Goal: Task Accomplishment & Management: Complete application form

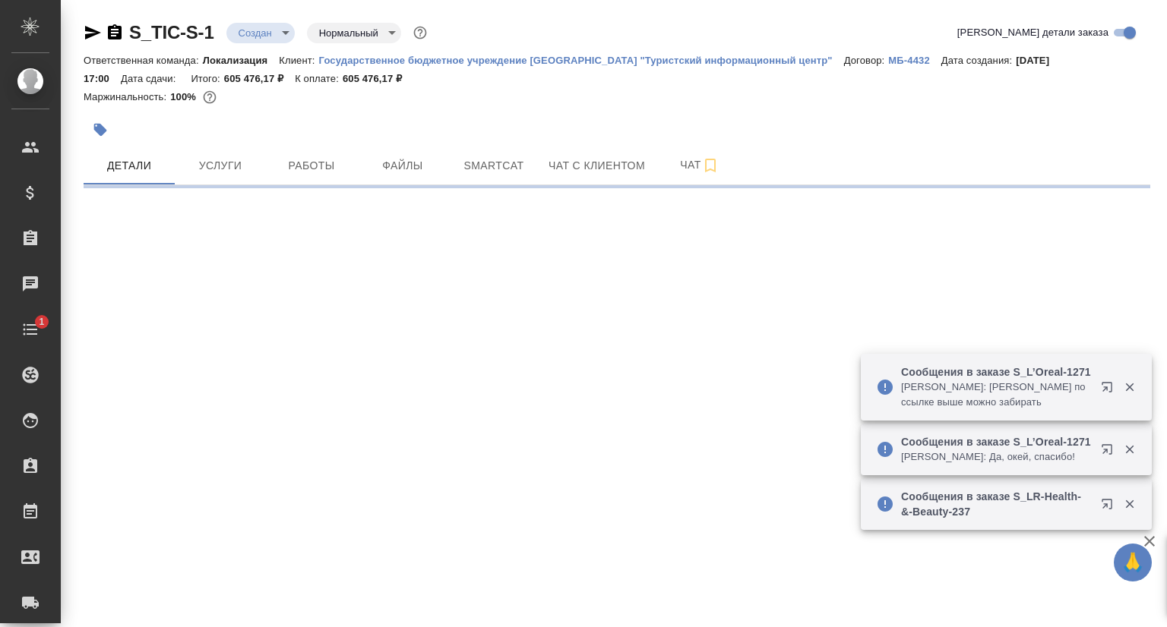
select select "RU"
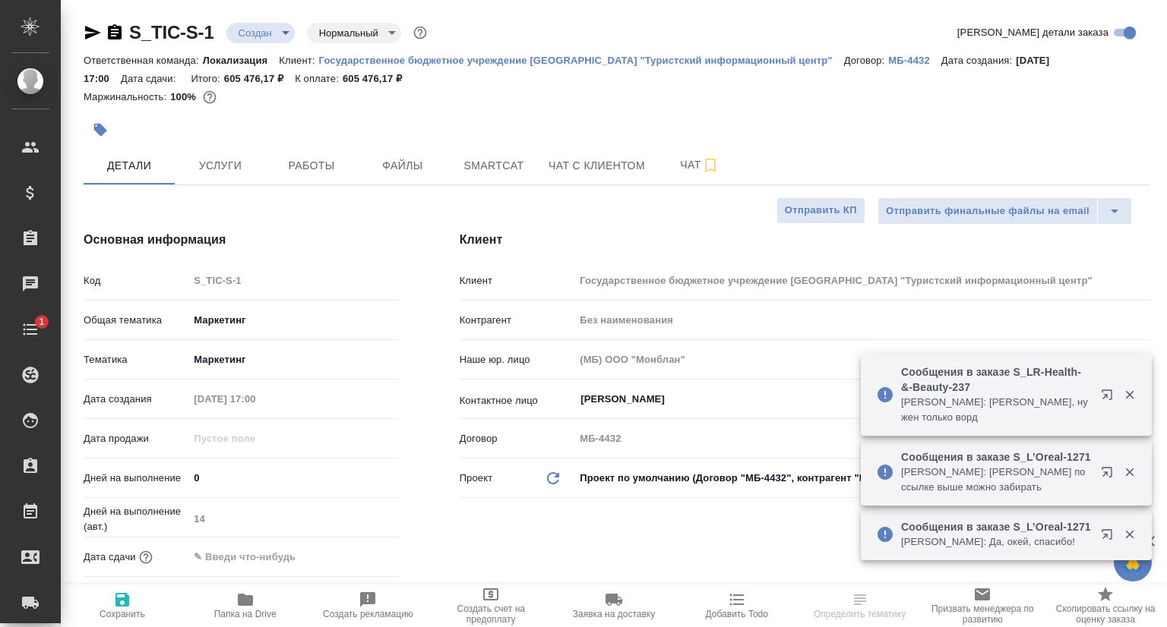
type textarea "x"
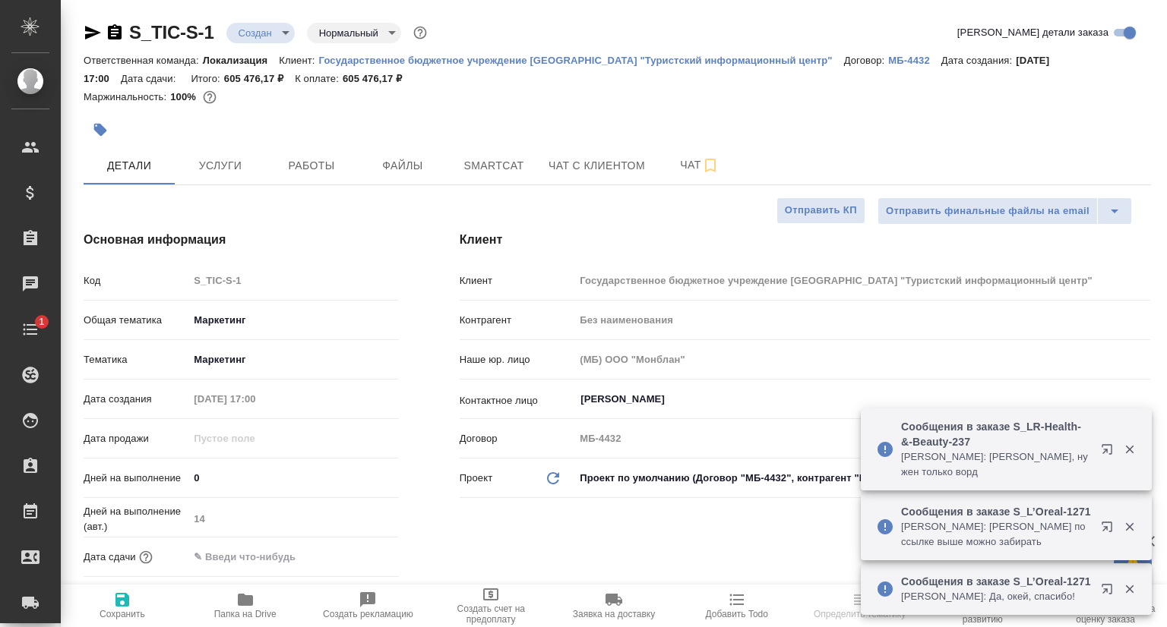
type input "Касаткина Александра"
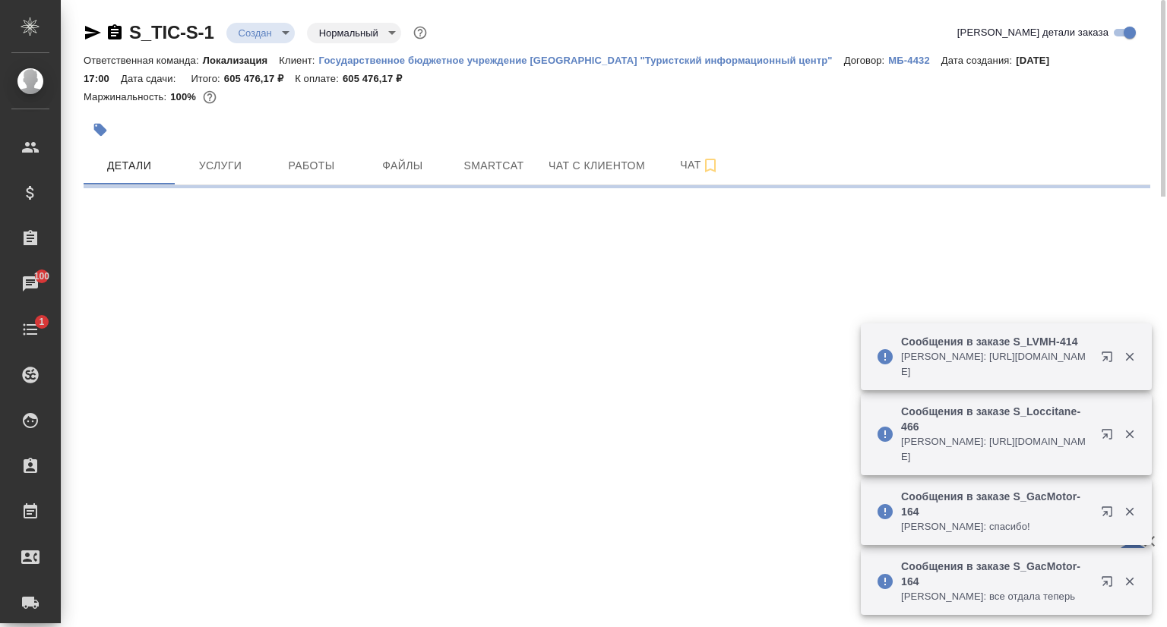
select select "RU"
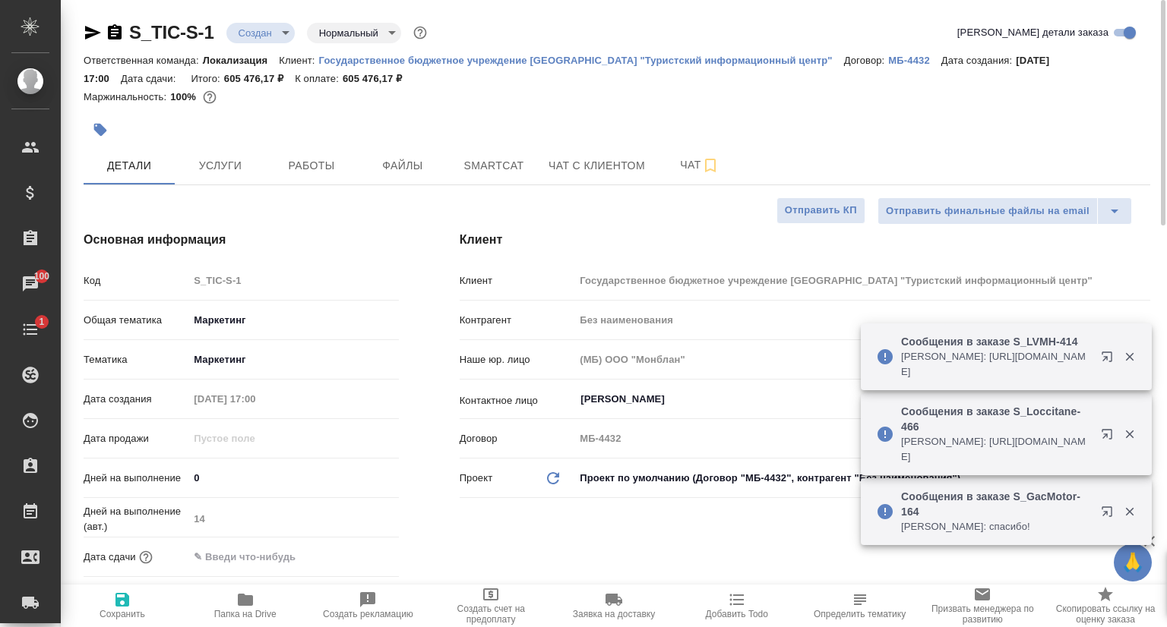
type textarea "x"
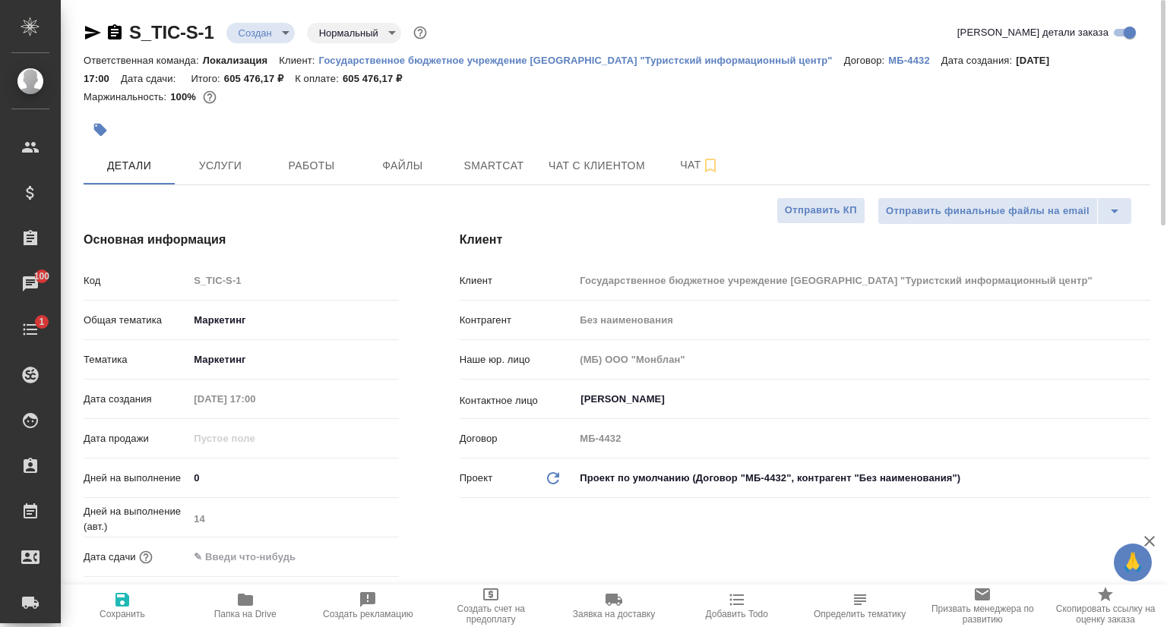
type textarea "x"
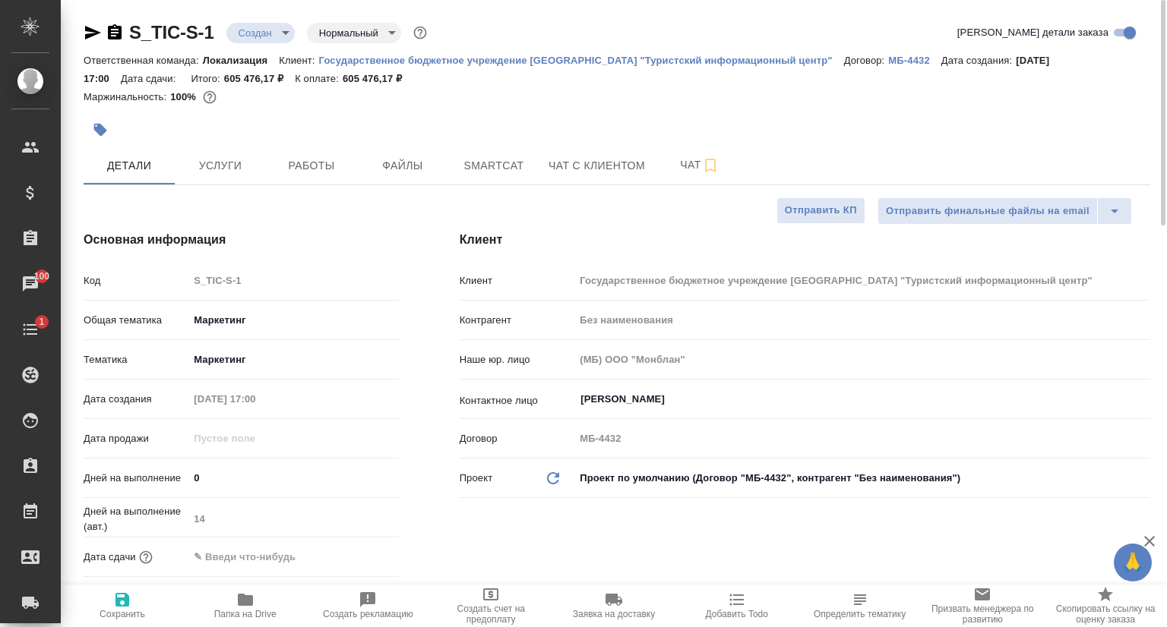
type textarea "x"
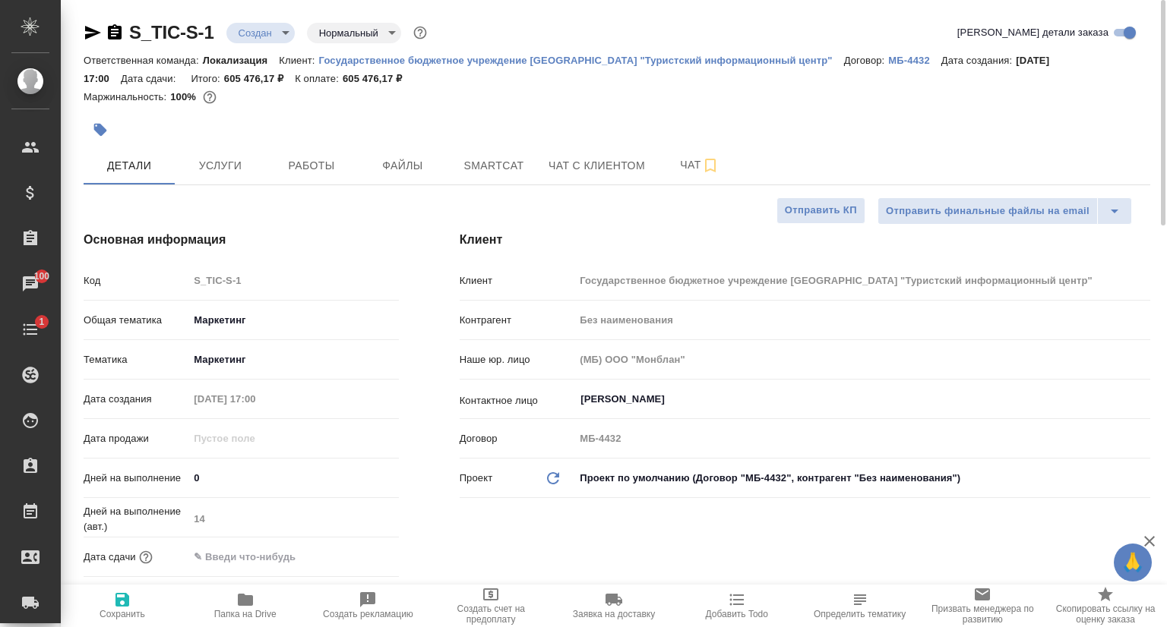
type textarea "x"
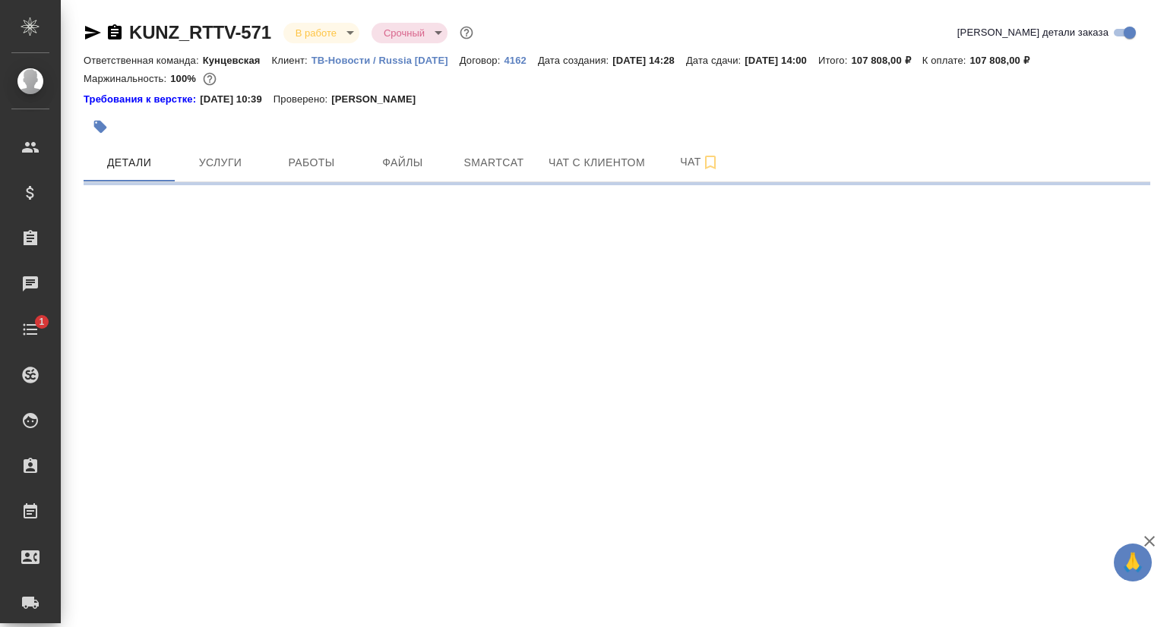
select select "RU"
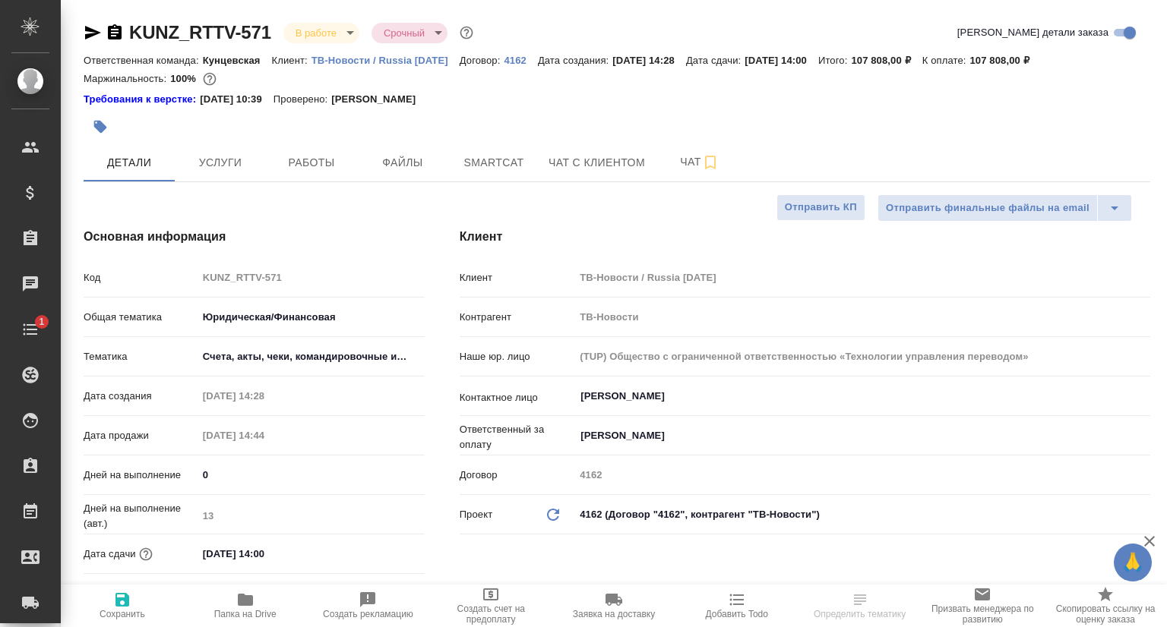
type textarea "x"
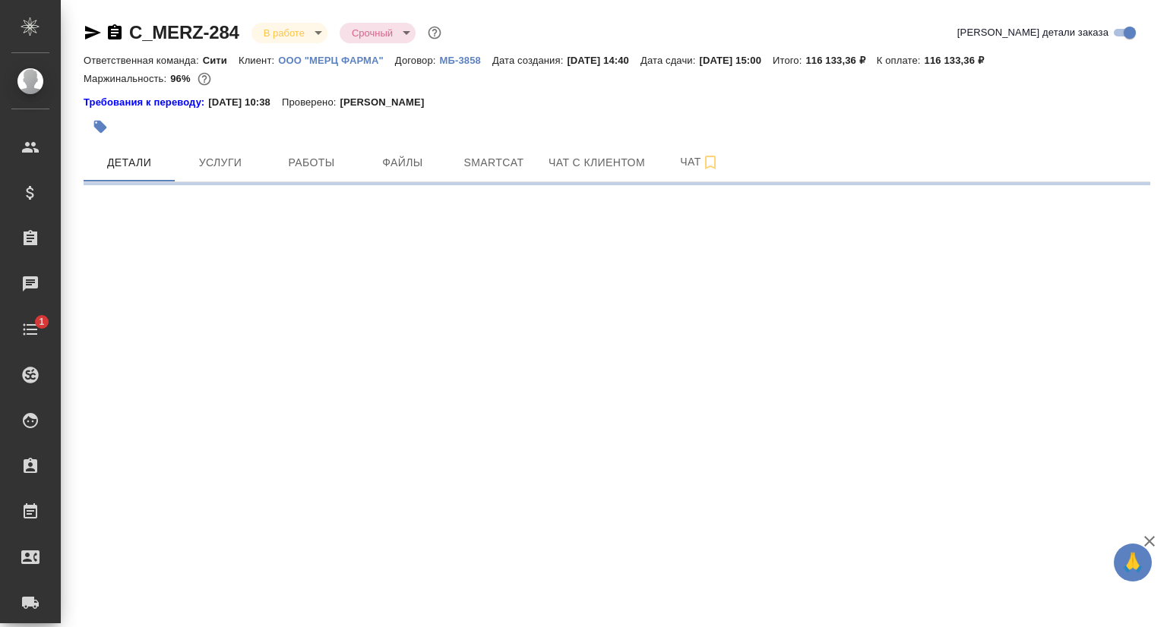
select select "RU"
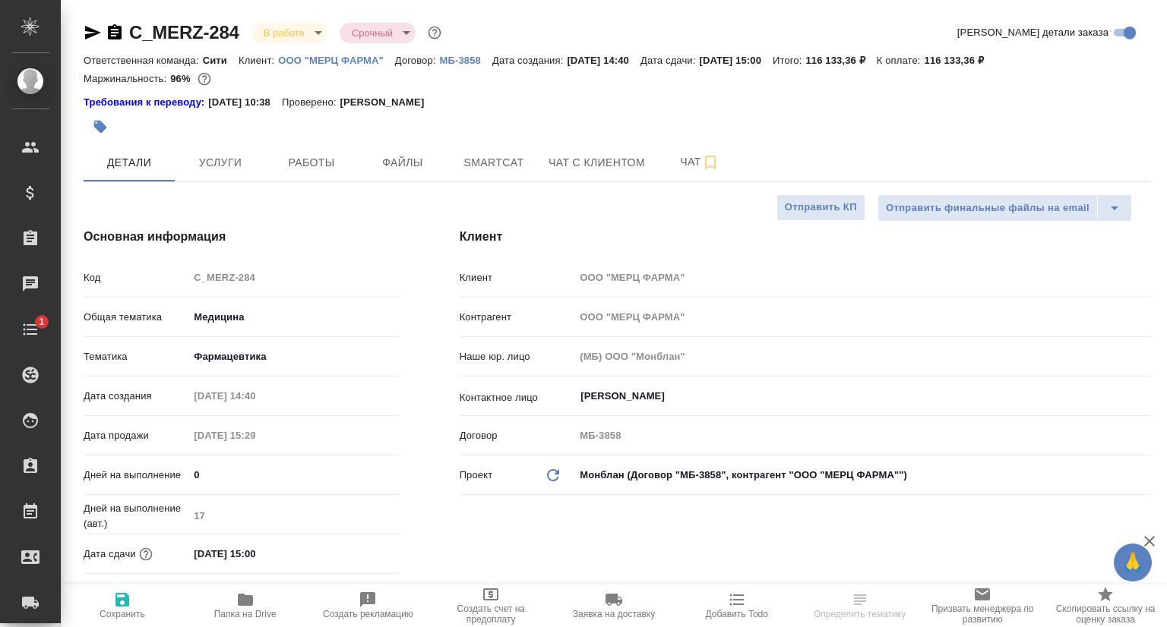
type textarea "x"
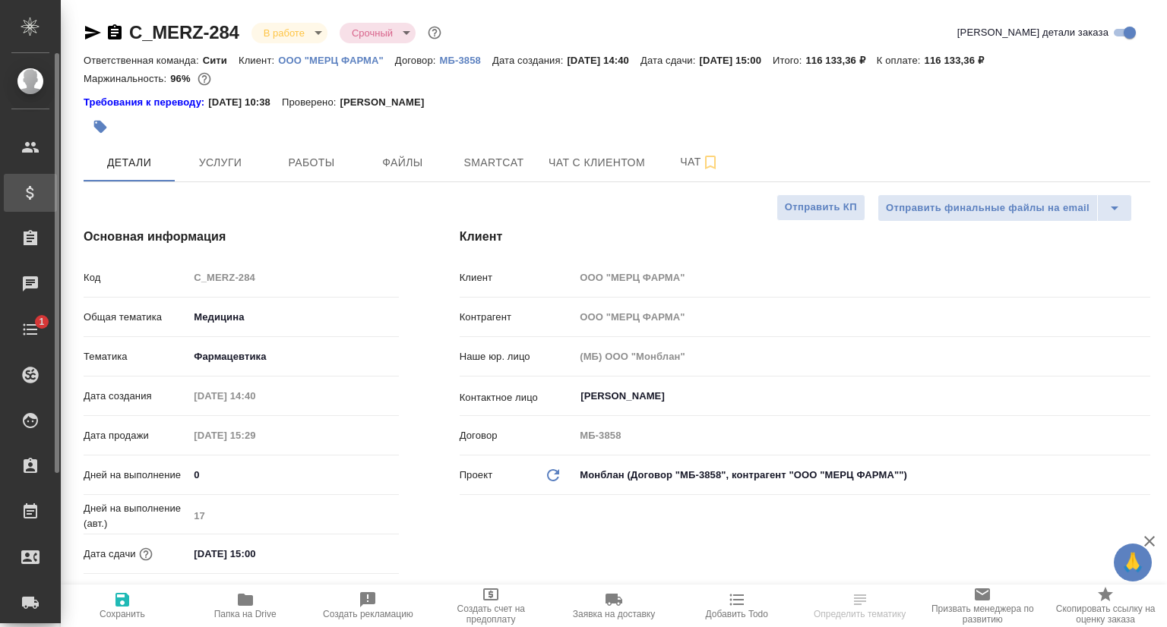
type textarea "x"
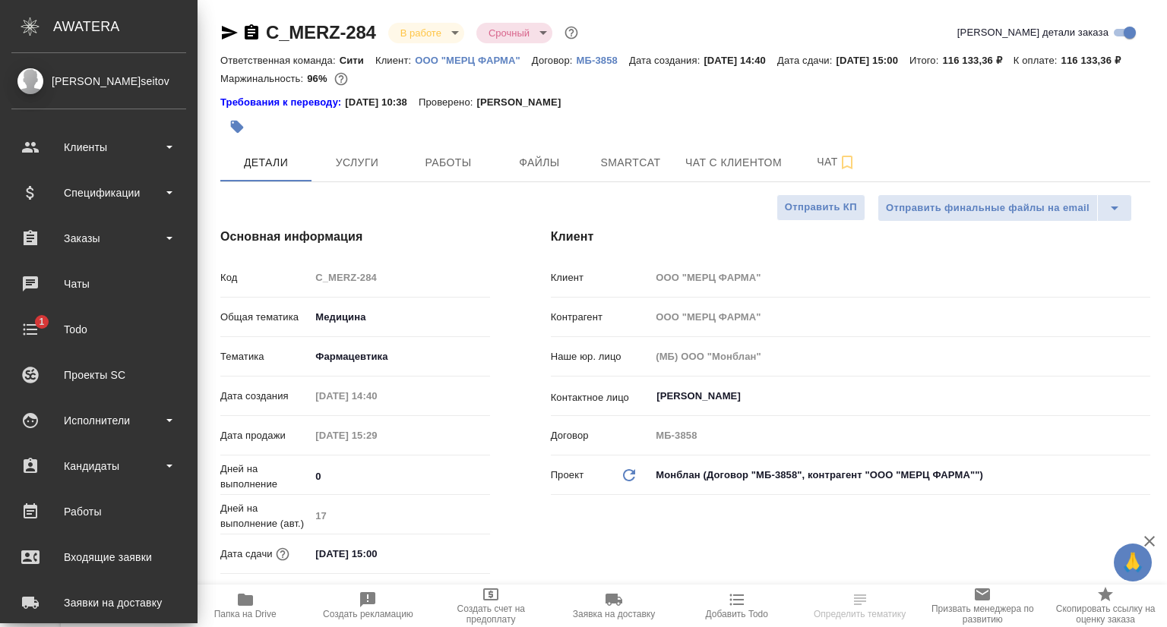
type textarea "x"
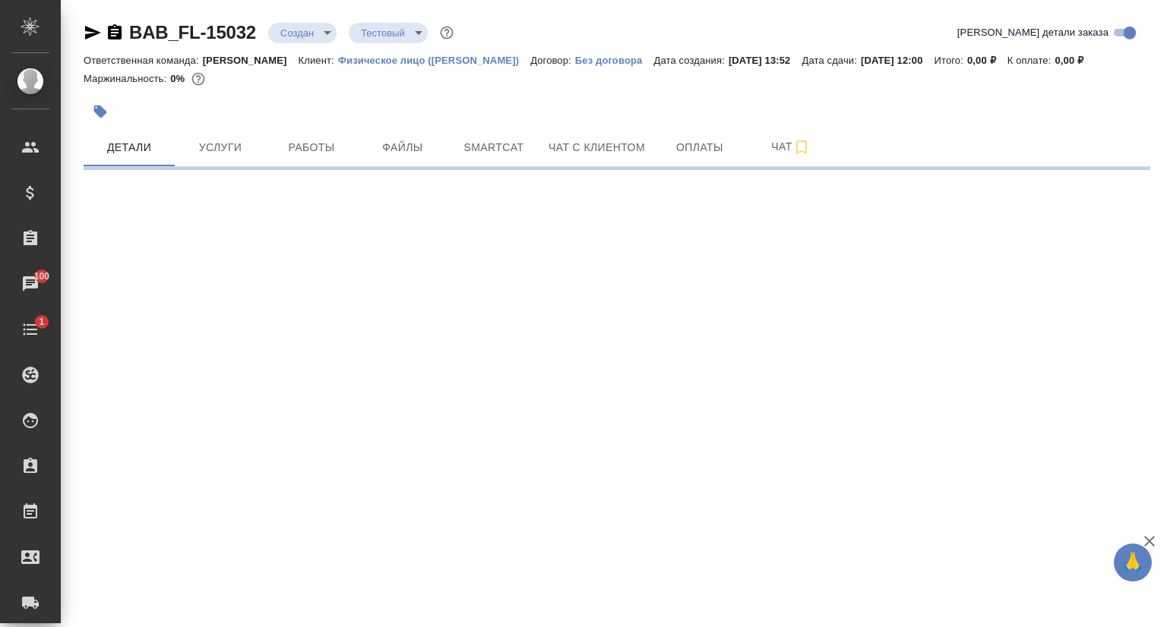
select select "RU"
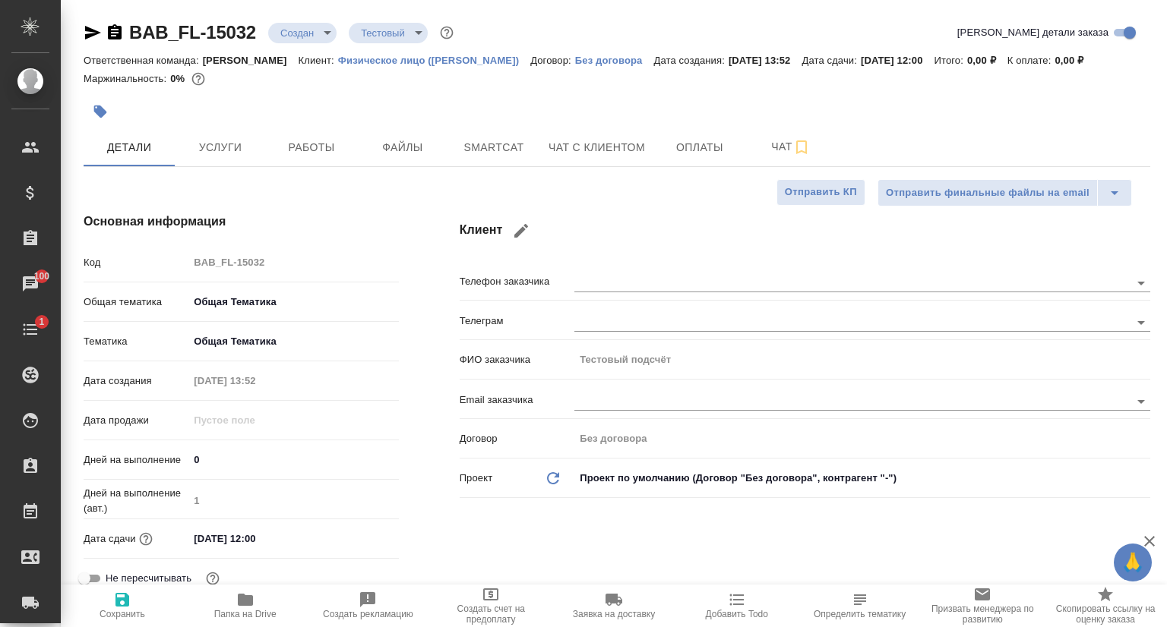
type textarea "x"
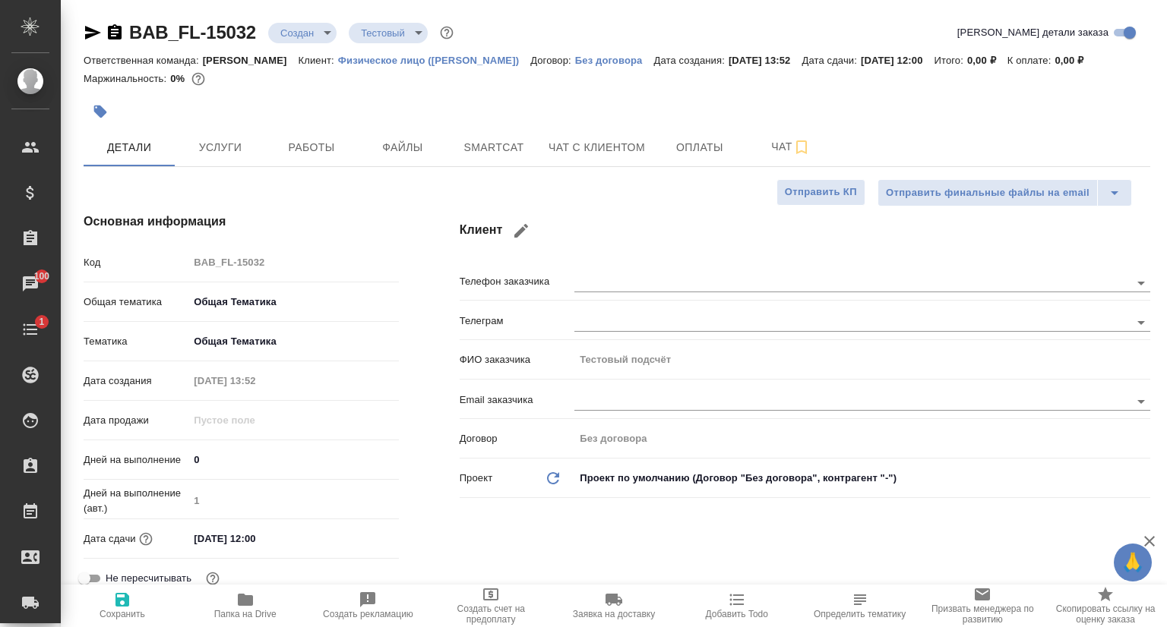
type textarea "x"
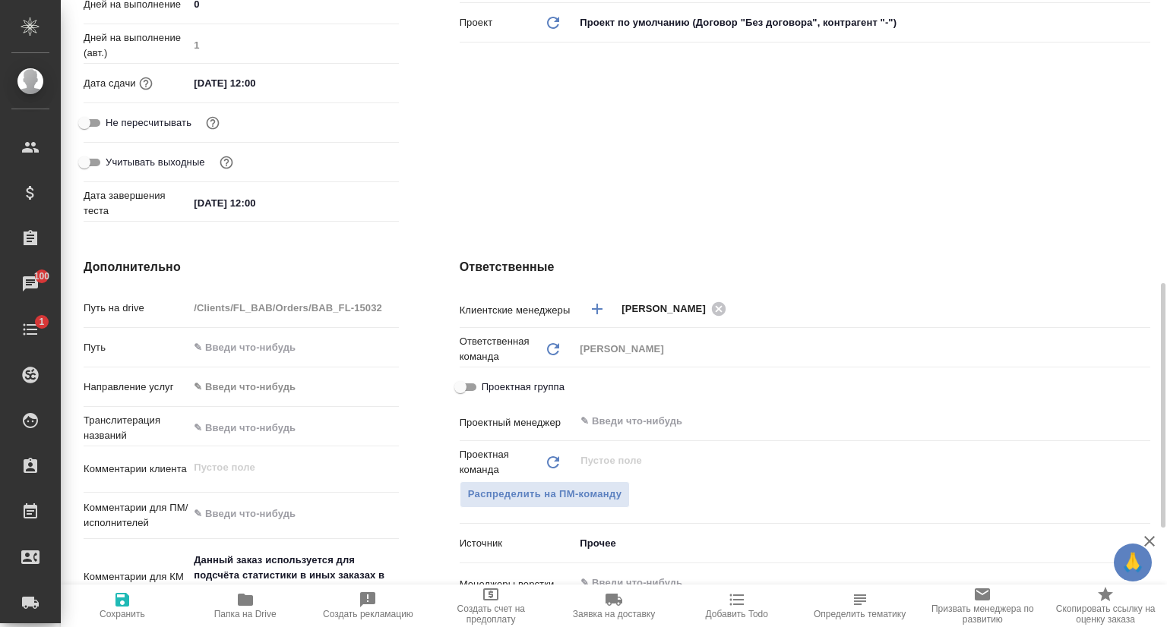
scroll to position [532, 0]
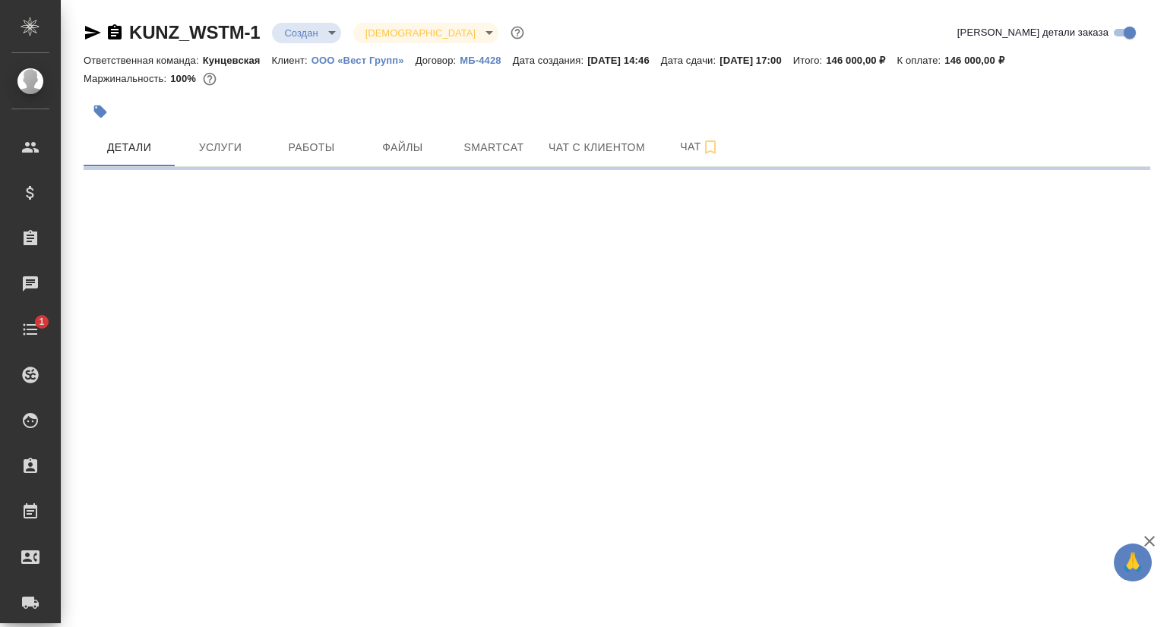
select select "RU"
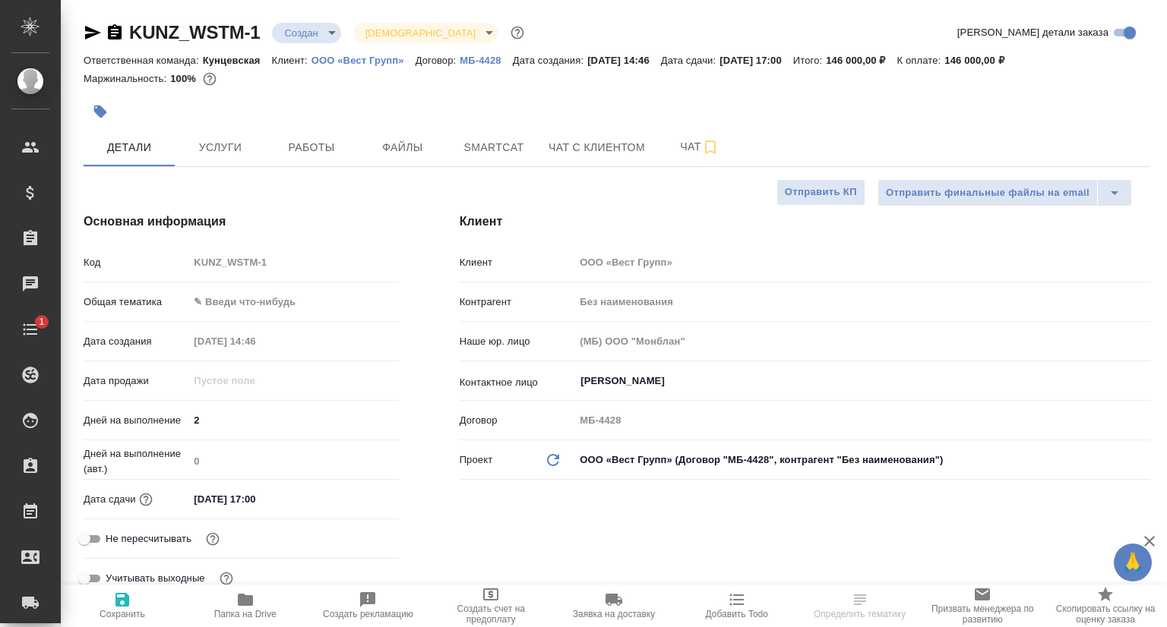
type textarea "x"
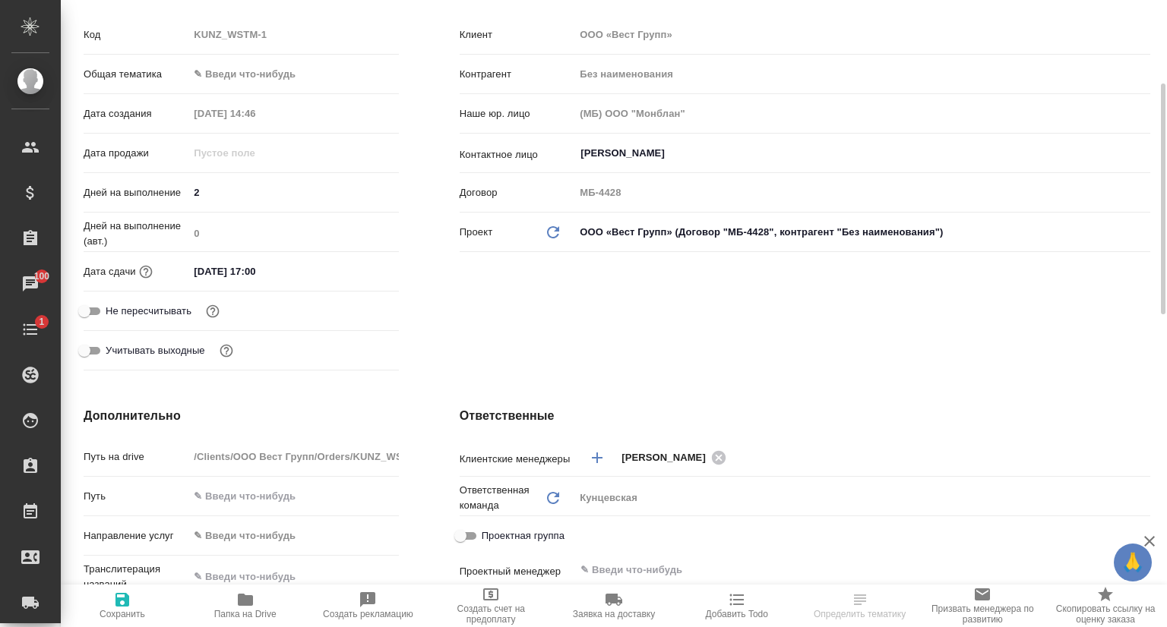
scroll to position [304, 0]
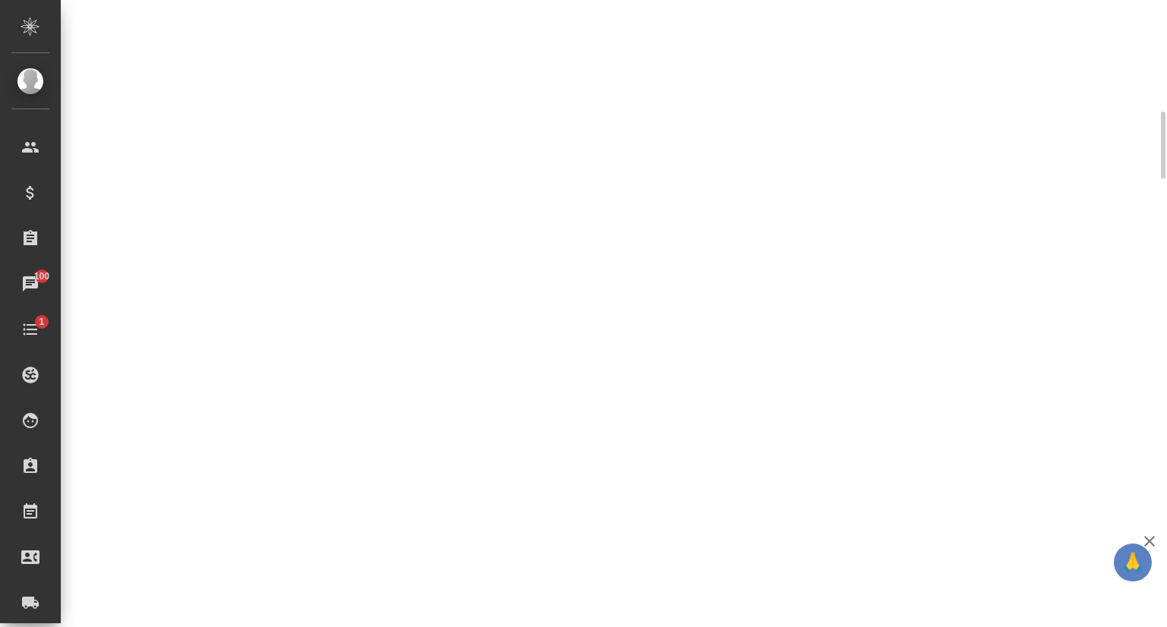
select select "RU"
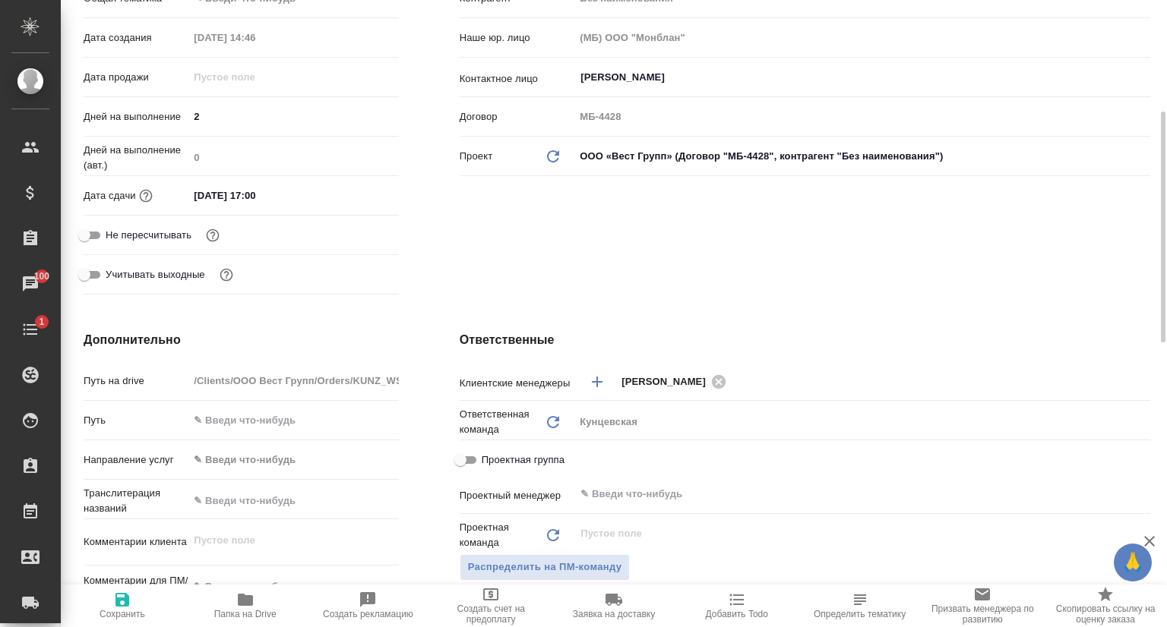
type textarea "x"
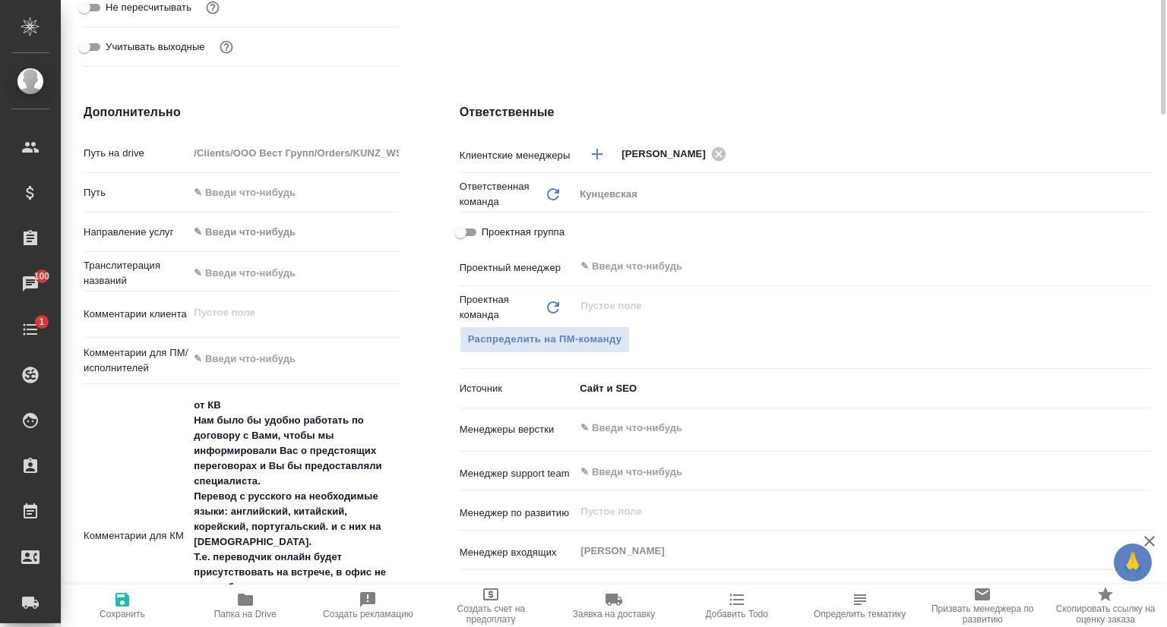
scroll to position [0, 0]
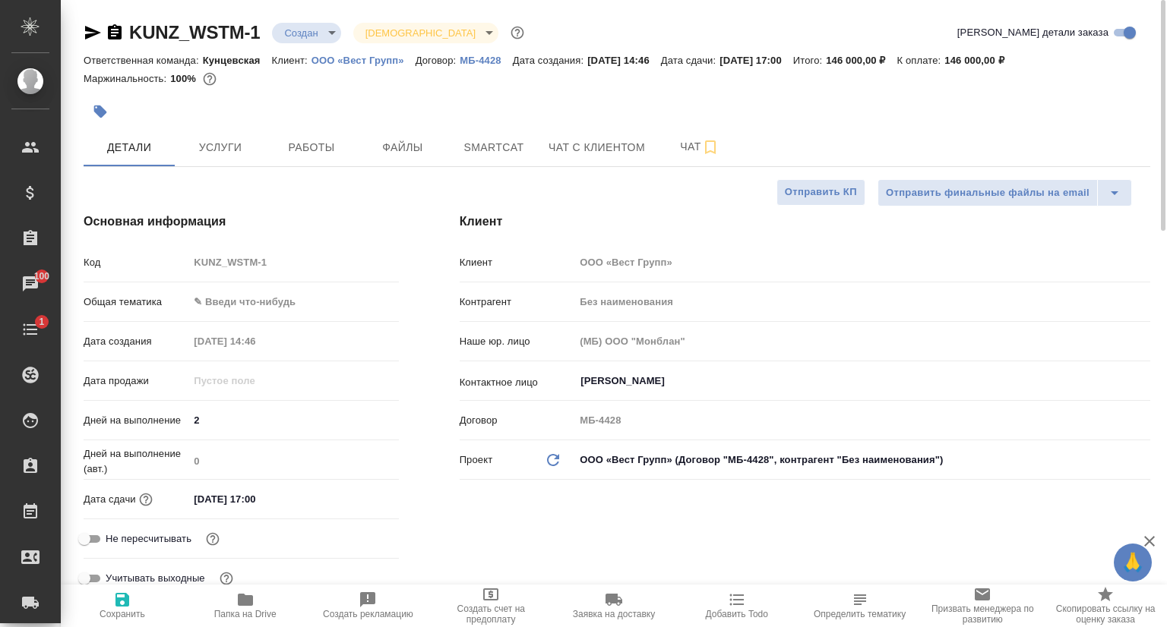
type textarea "x"
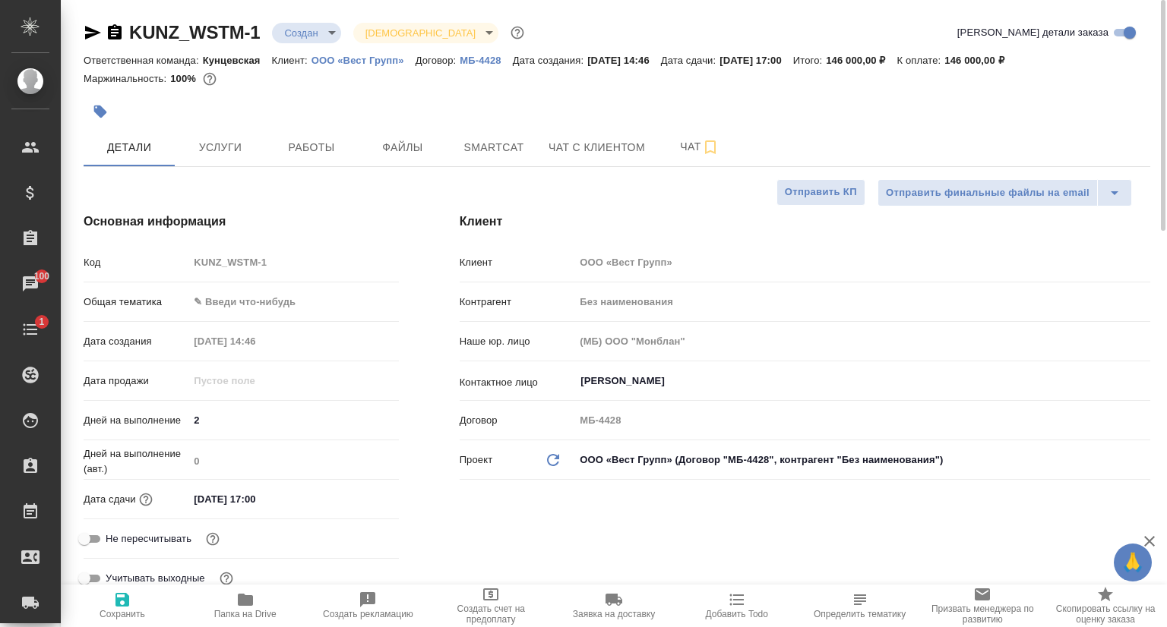
type textarea "x"
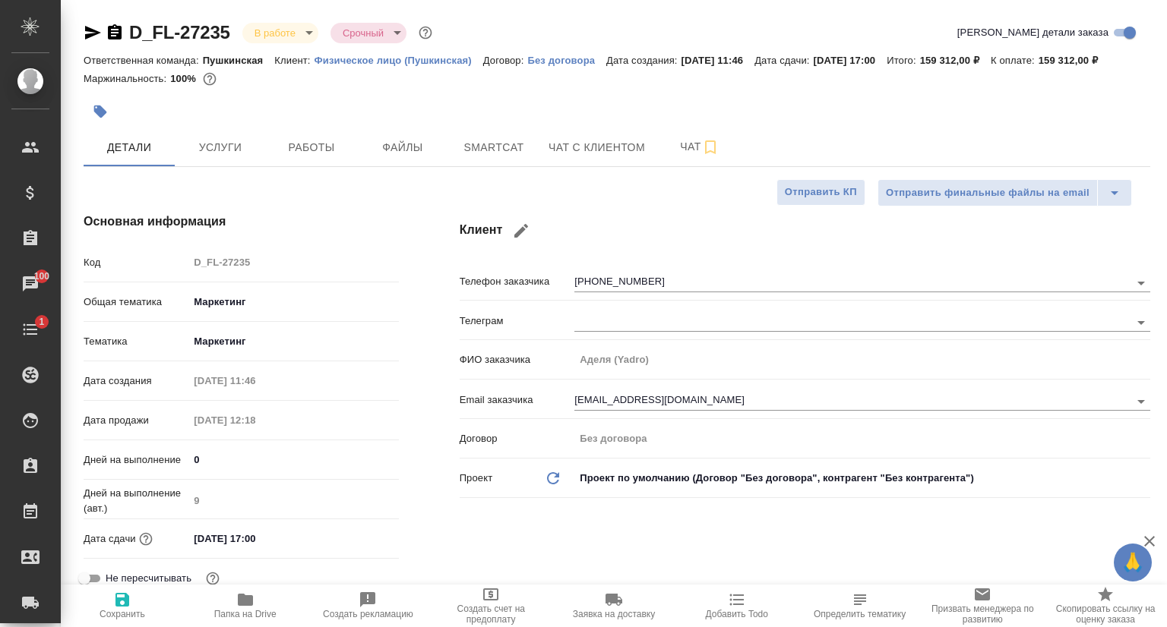
select select "RU"
